Goal: Task Accomplishment & Management: Complete application form

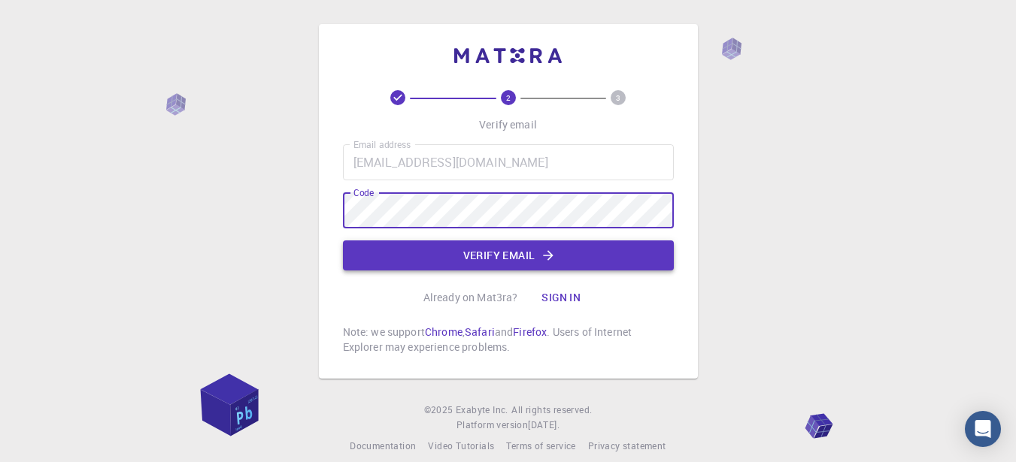
click at [510, 257] on button "Verify email" at bounding box center [508, 256] width 331 height 30
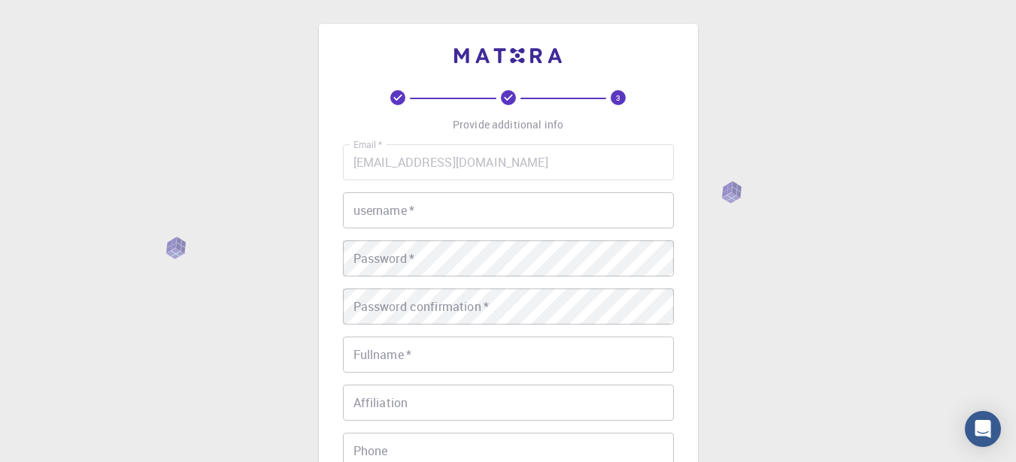
click at [420, 201] on input "username   *" at bounding box center [508, 210] width 331 height 36
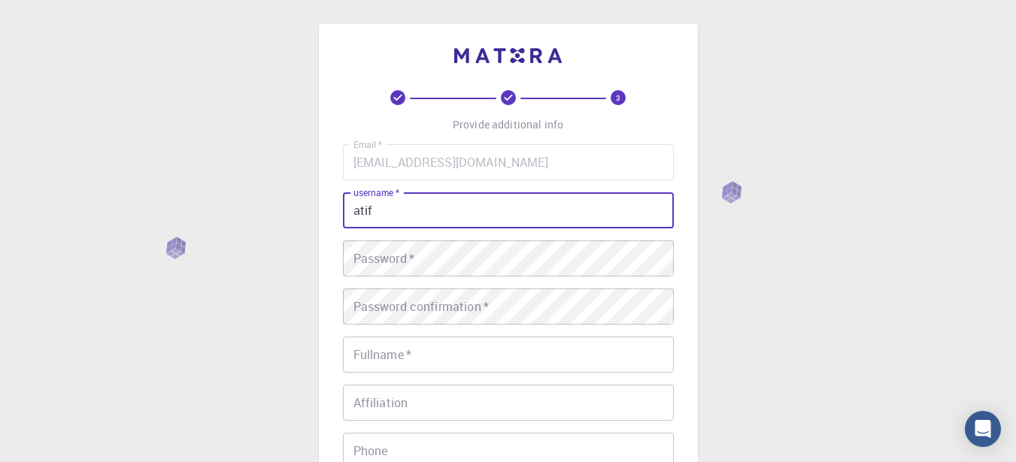
type input "atif"
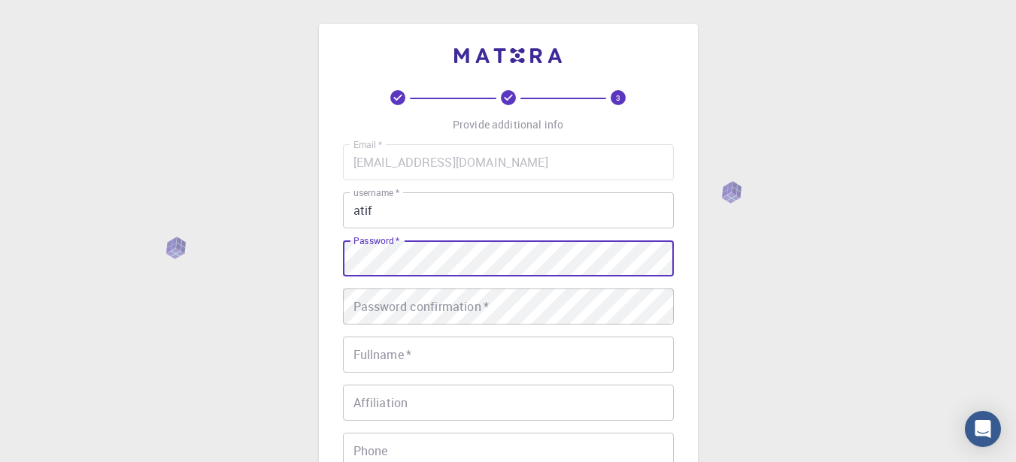
click at [389, 311] on div "Password confirmation   * Password confirmation   *" at bounding box center [508, 307] width 331 height 36
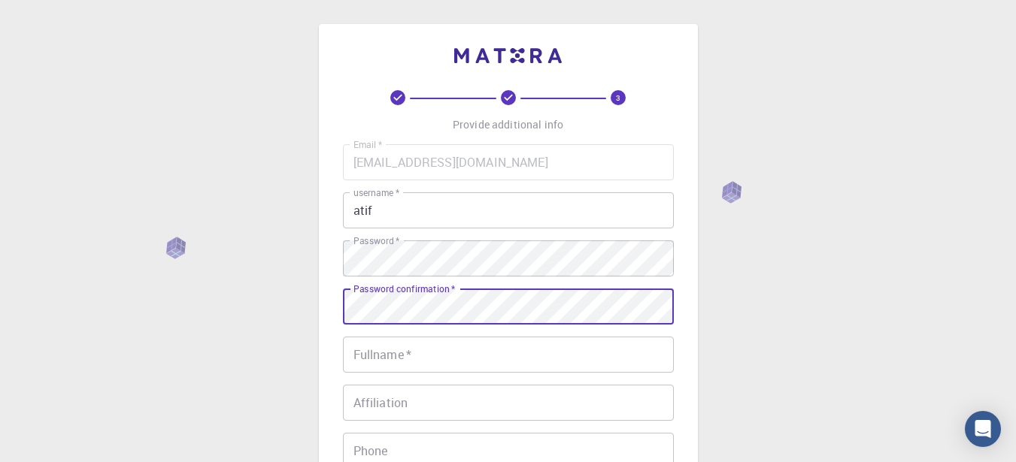
click at [362, 344] on input "Fullname   *" at bounding box center [508, 355] width 331 height 36
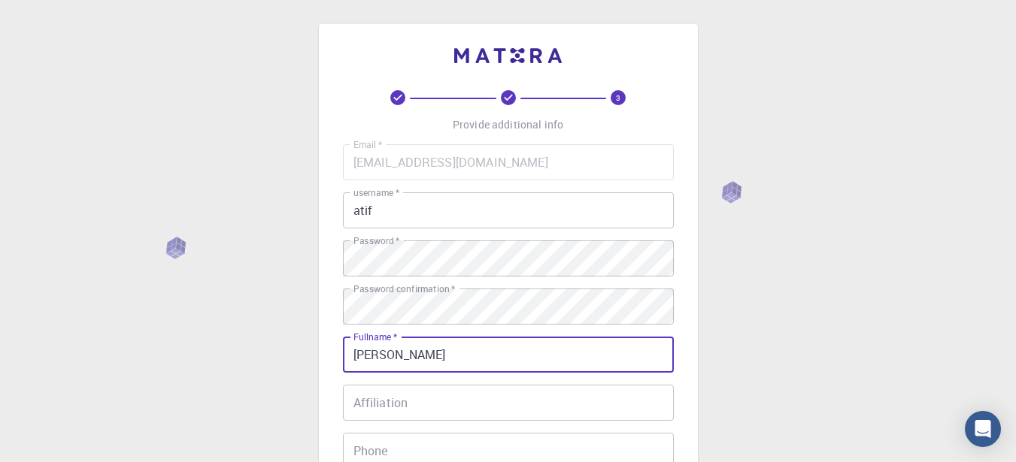
type input "[PERSON_NAME]"
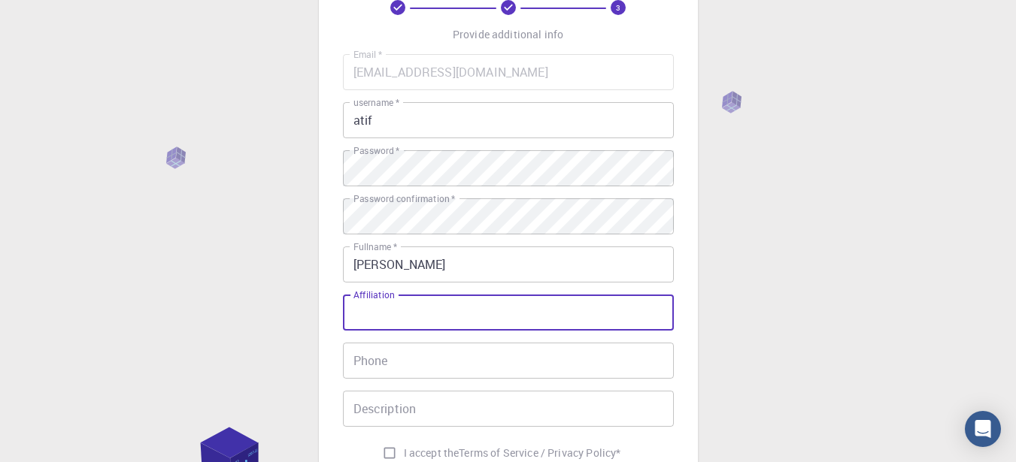
scroll to position [110, 0]
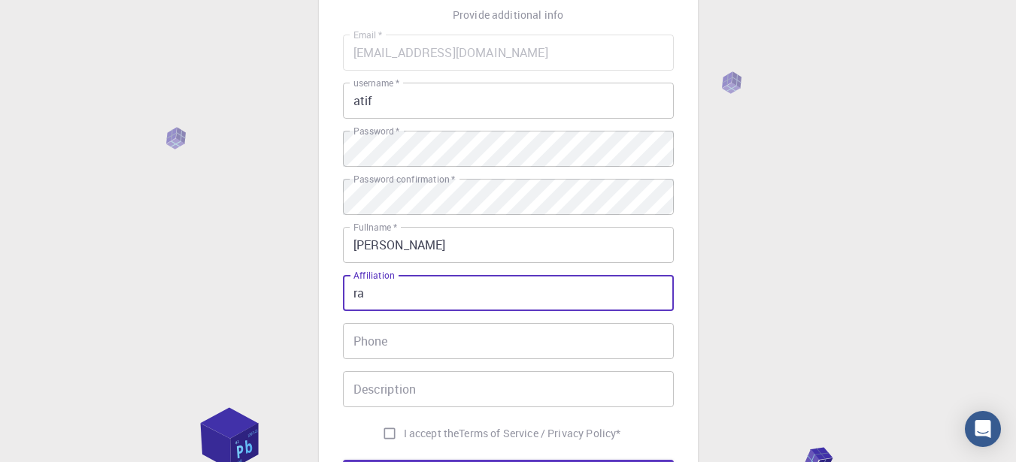
type input "r"
type input "admin"
click at [474, 347] on input "Phone" at bounding box center [508, 341] width 331 height 36
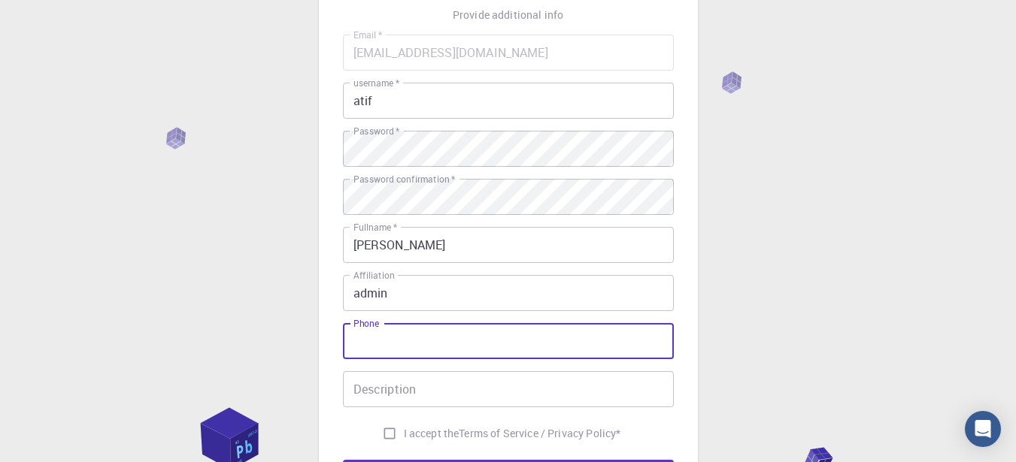
type input "03162323523"
click at [414, 390] on div "Description Description" at bounding box center [508, 389] width 331 height 36
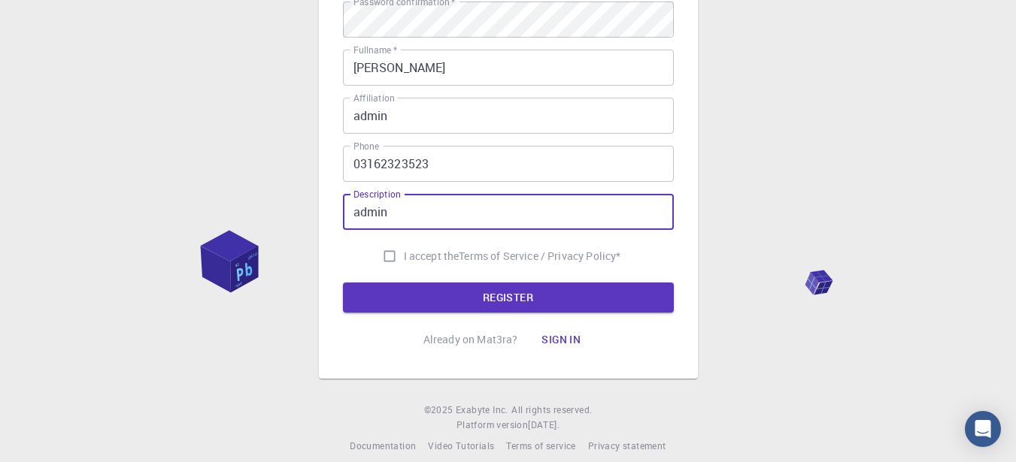
scroll to position [296, 0]
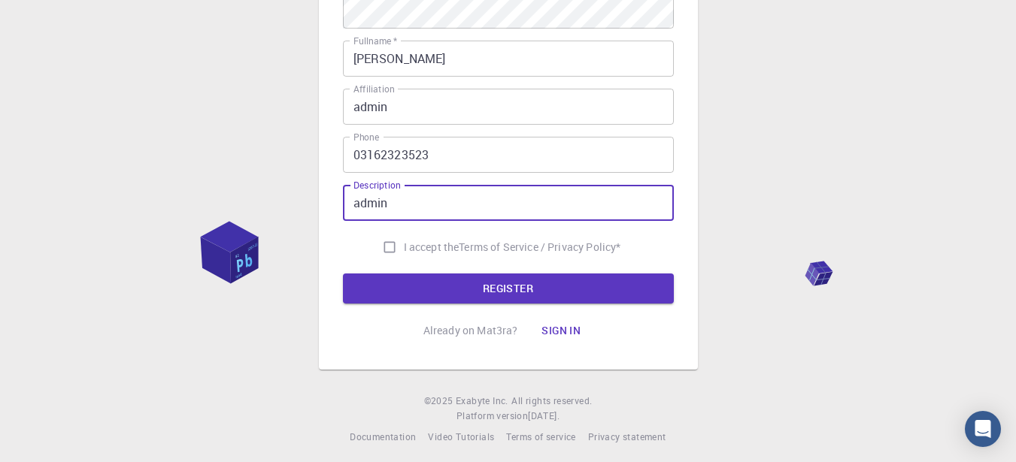
type input "admin"
click at [385, 250] on input "I accept the Terms of Service / Privacy Policy *" at bounding box center [389, 247] width 29 height 29
checkbox input "true"
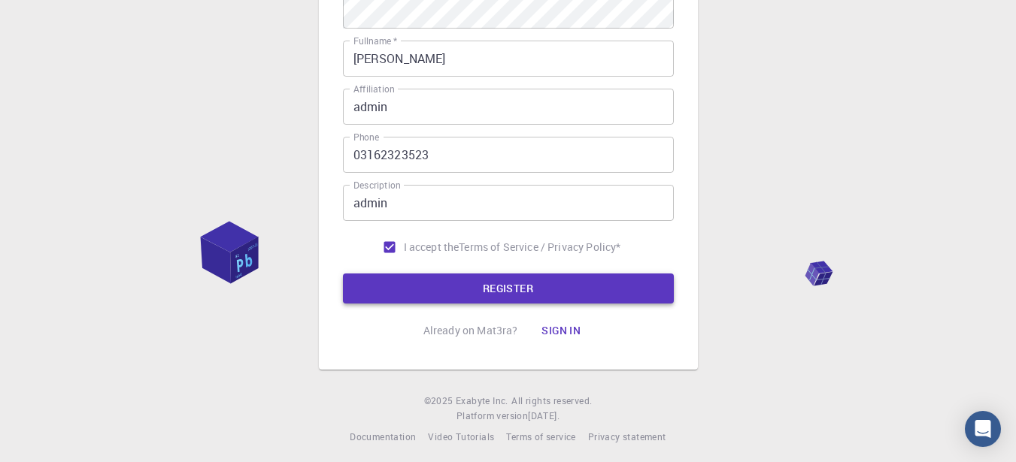
click at [429, 294] on button "REGISTER" at bounding box center [508, 289] width 331 height 30
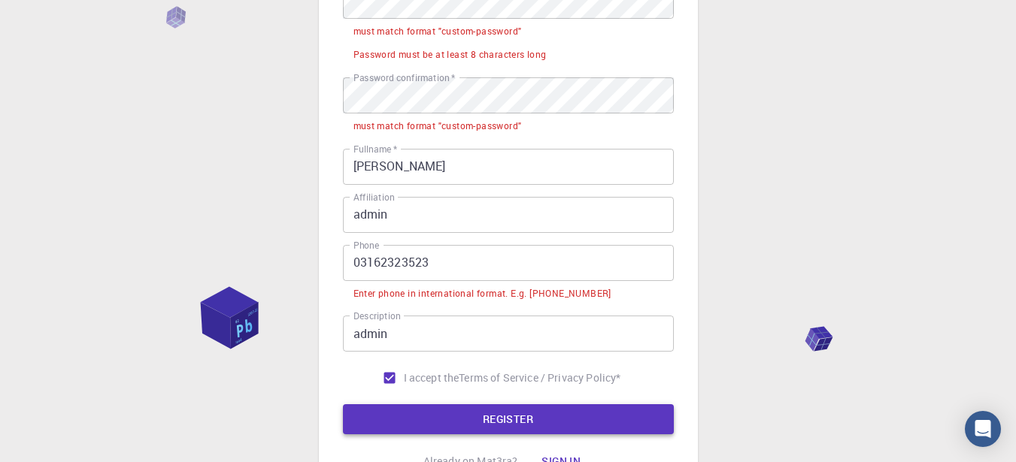
scroll to position [380, 0]
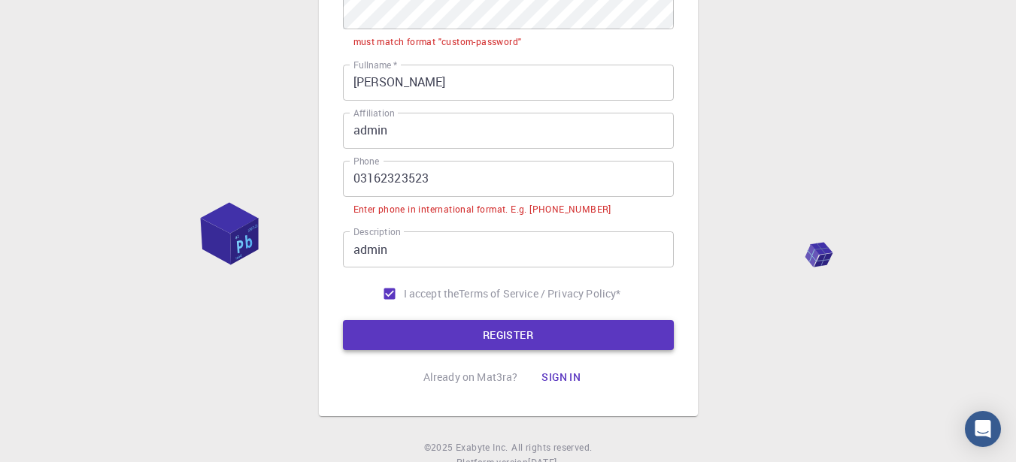
click at [449, 329] on button "REGISTER" at bounding box center [508, 335] width 331 height 30
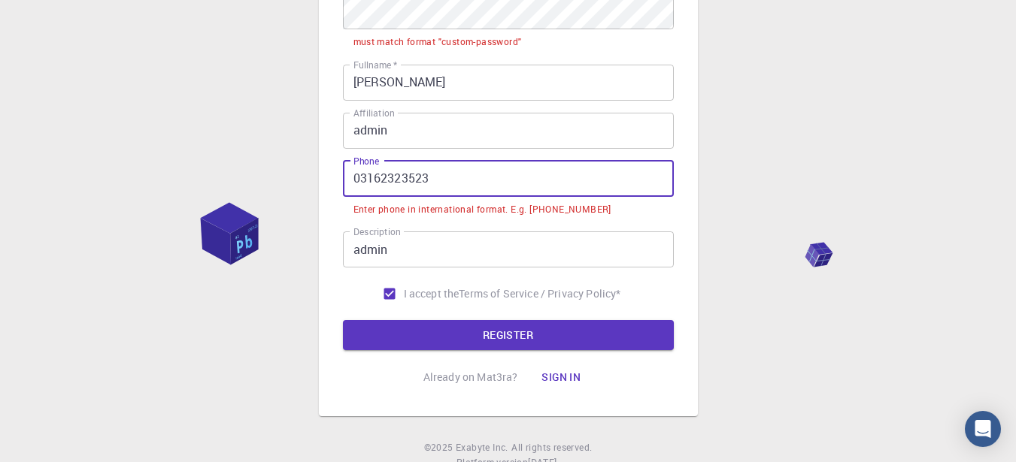
drag, startPoint x: 359, startPoint y: 174, endPoint x: 344, endPoint y: 174, distance: 14.3
click at [344, 174] on input "03162323523" at bounding box center [508, 179] width 331 height 36
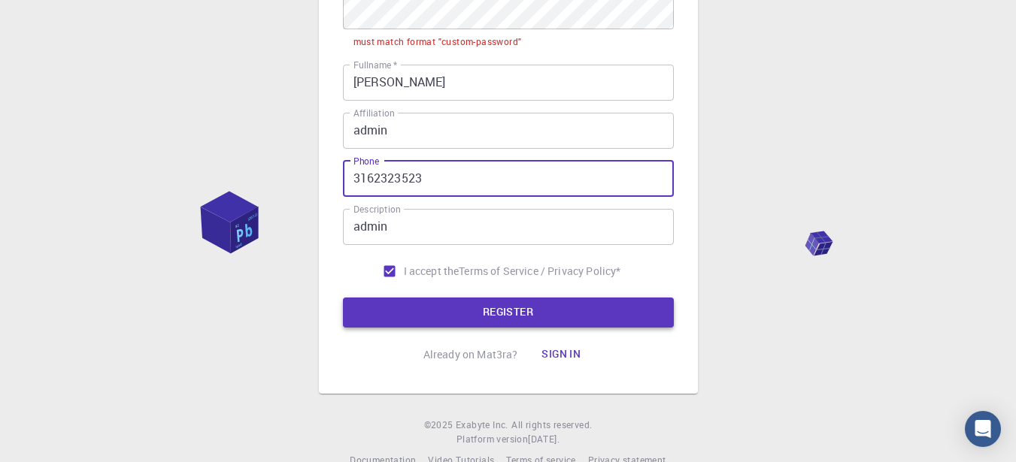
click at [427, 304] on button "REGISTER" at bounding box center [508, 313] width 331 height 30
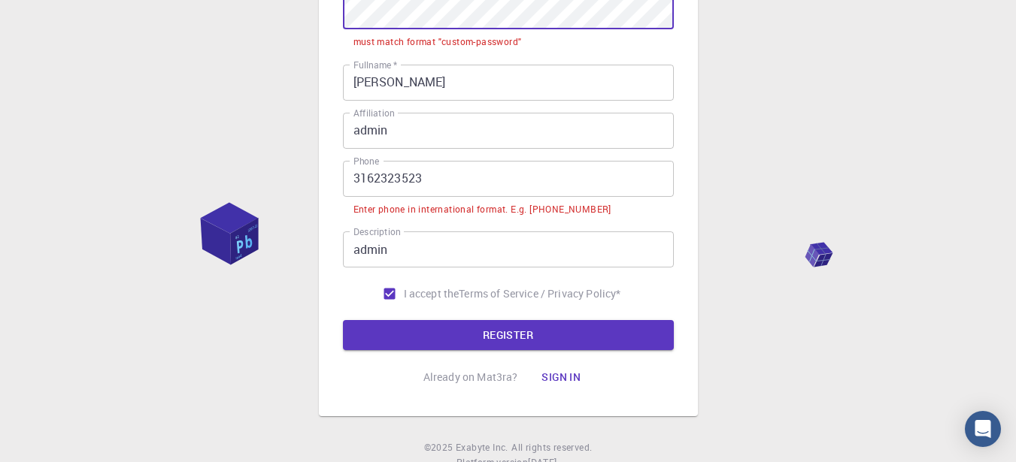
scroll to position [377, 0]
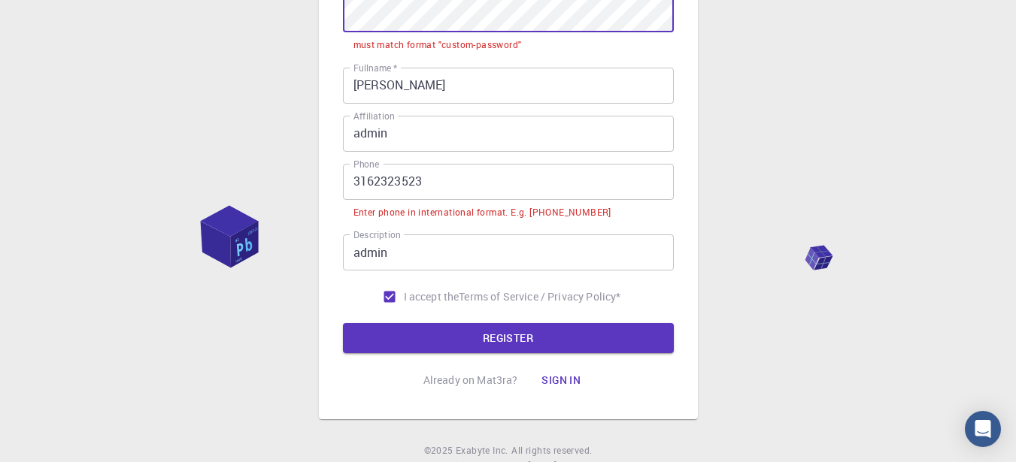
click at [351, 180] on input "3162323523" at bounding box center [508, 182] width 331 height 36
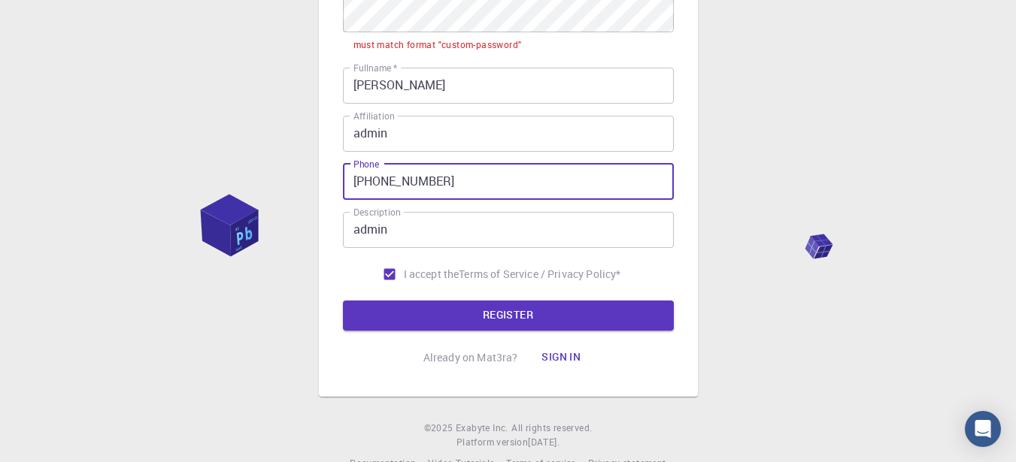
type input "[PHONE_NUMBER]"
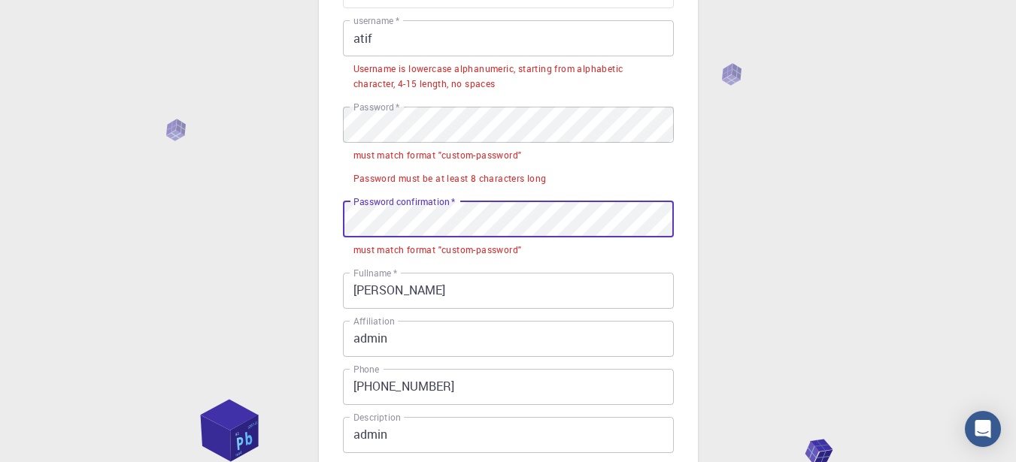
scroll to position [171, 0]
click at [332, 41] on div "3 Provide additional info Email   * [EMAIL_ADDRESS][DOMAIN_NAME] Email   * user…" at bounding box center [508, 228] width 379 height 750
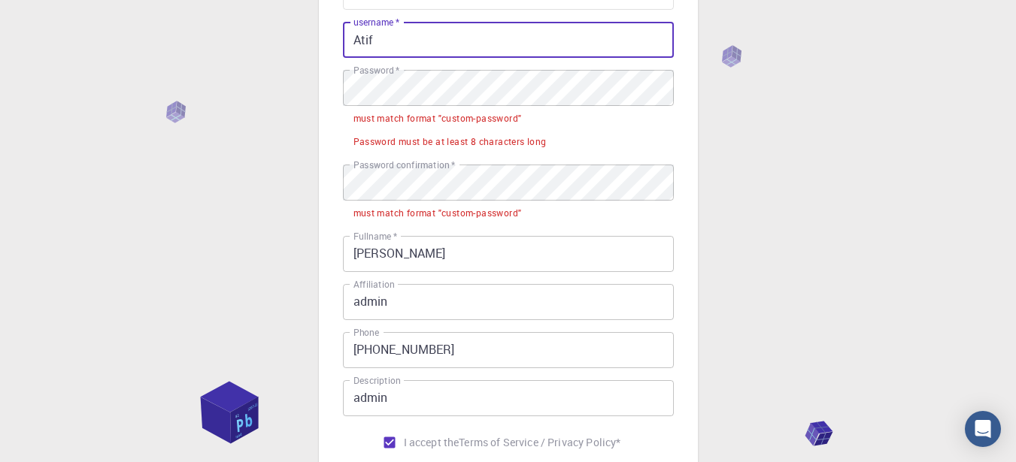
click at [386, 41] on input "Atif" at bounding box center [508, 40] width 331 height 36
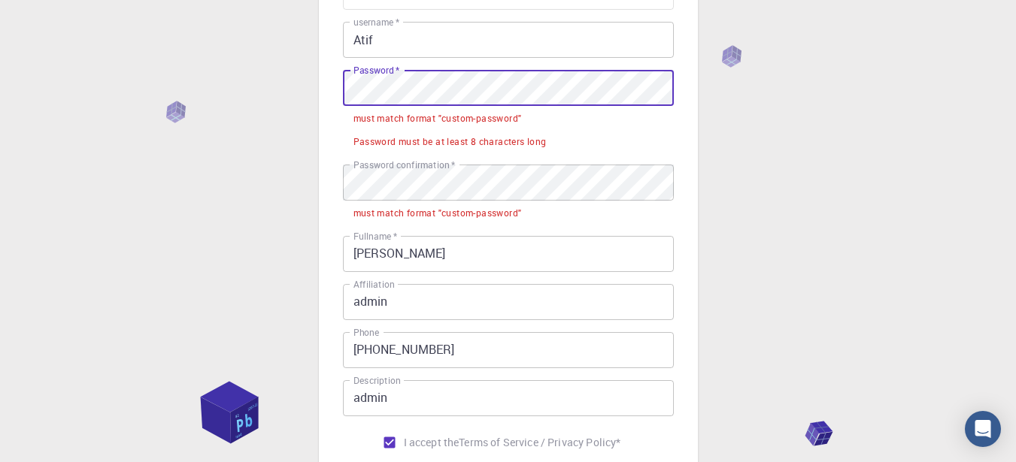
click at [323, 78] on div "3 Provide additional info Email   * [EMAIL_ADDRESS][DOMAIN_NAME] Email   * user…" at bounding box center [508, 209] width 379 height 712
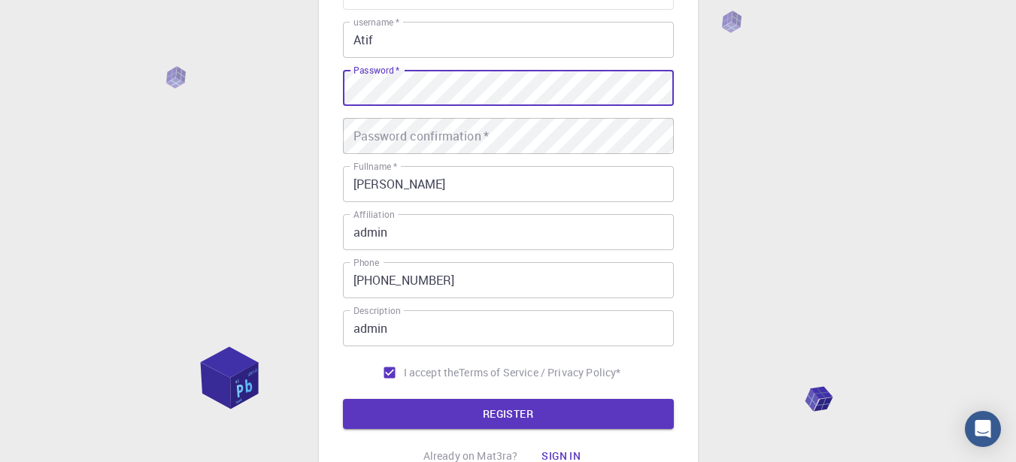
click at [336, 86] on div "3 Provide additional info Email   * [EMAIL_ADDRESS][DOMAIN_NAME] Email   * user…" at bounding box center [508, 174] width 379 height 642
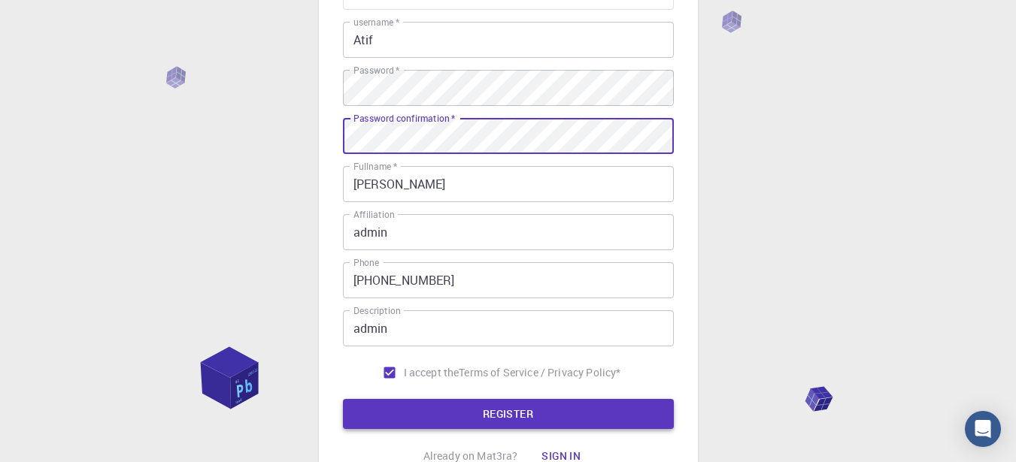
click at [420, 401] on button "REGISTER" at bounding box center [508, 414] width 331 height 30
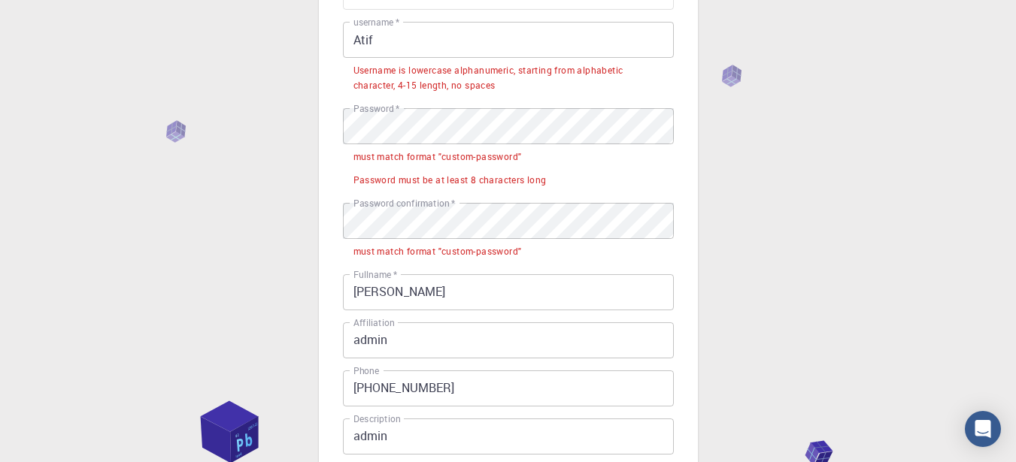
click at [391, 48] on input "Atif" at bounding box center [508, 40] width 331 height 36
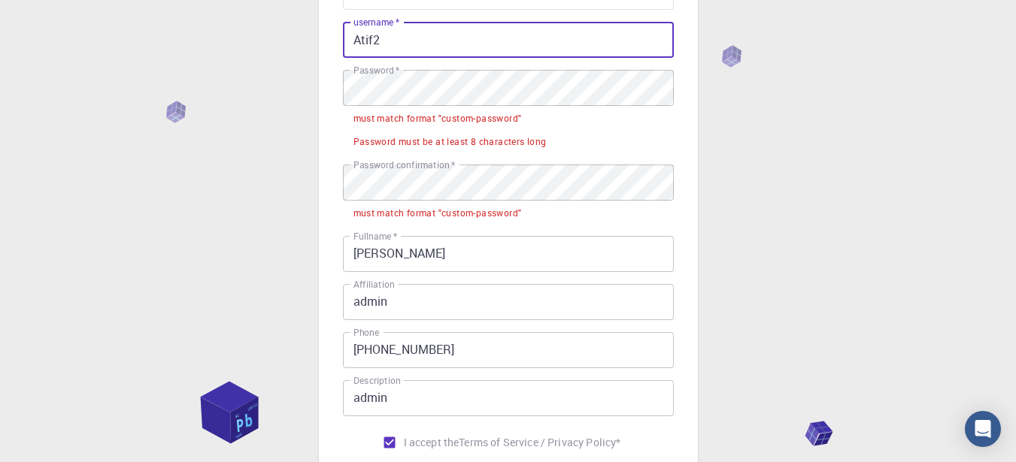
type input "Atif2"
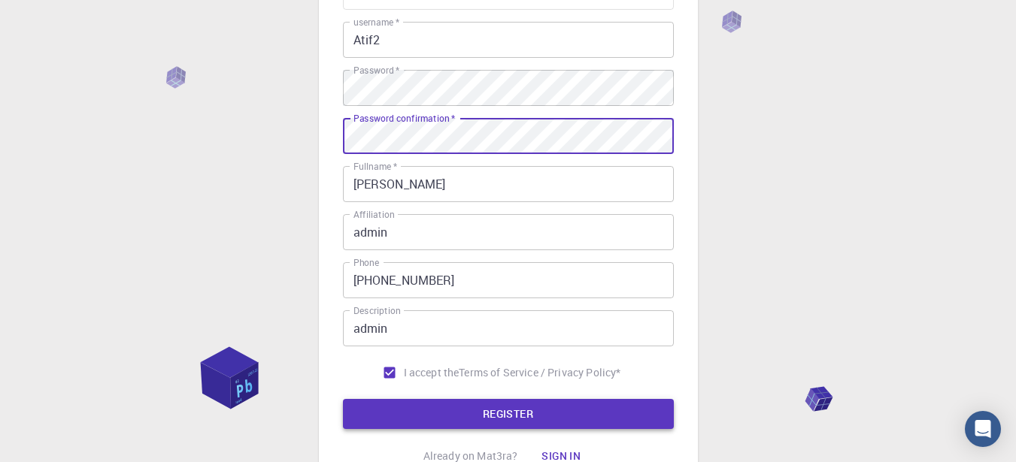
click at [404, 421] on button "REGISTER" at bounding box center [508, 414] width 331 height 30
